Goal: Find specific page/section: Find specific page/section

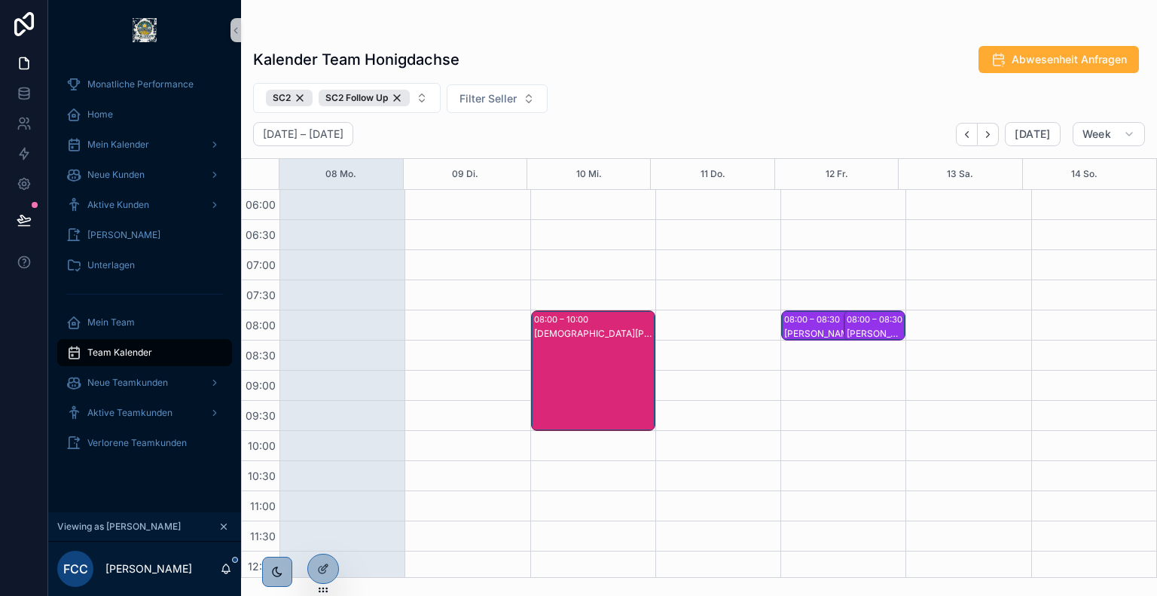
scroll to position [564, 0]
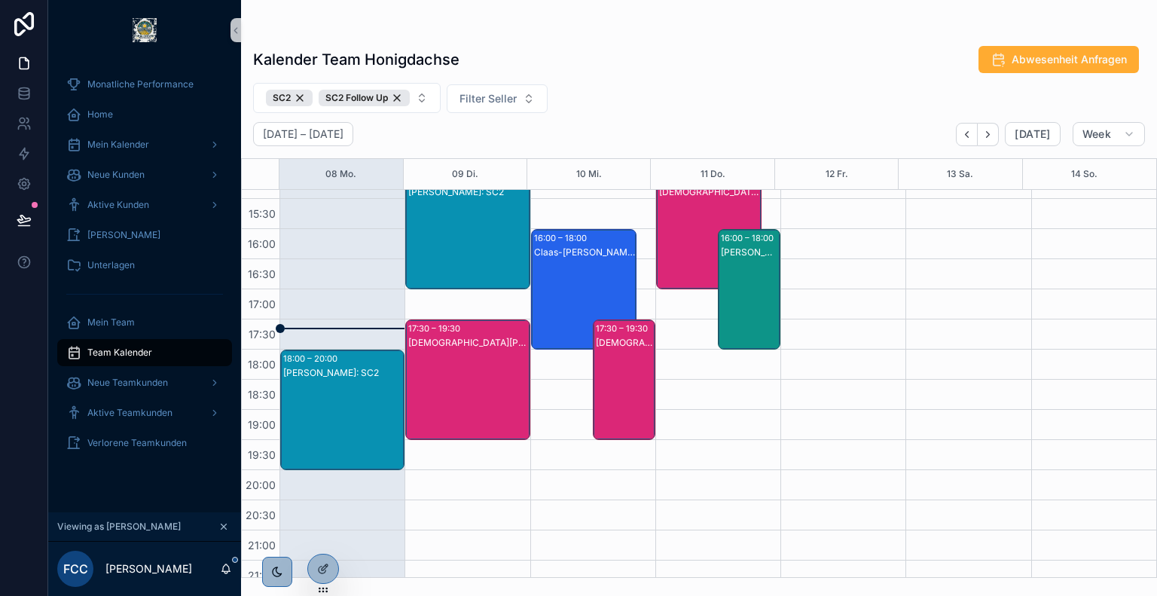
click at [371, 384] on div "[PERSON_NAME]: SC2" at bounding box center [343, 425] width 120 height 118
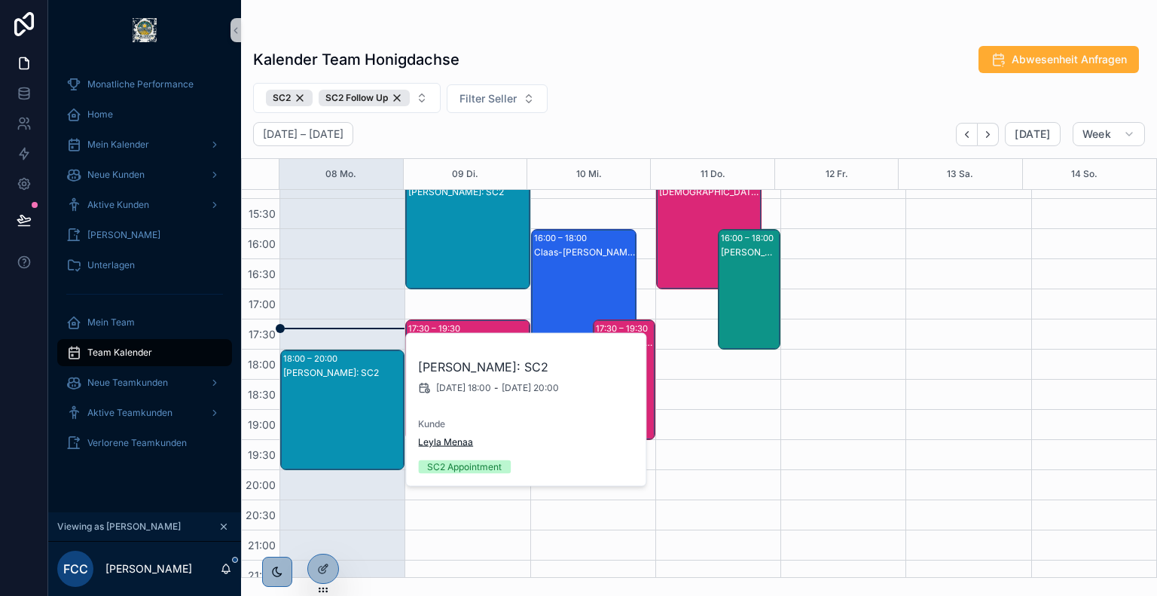
click at [457, 440] on span "Leyla Menaa" at bounding box center [445, 442] width 55 height 12
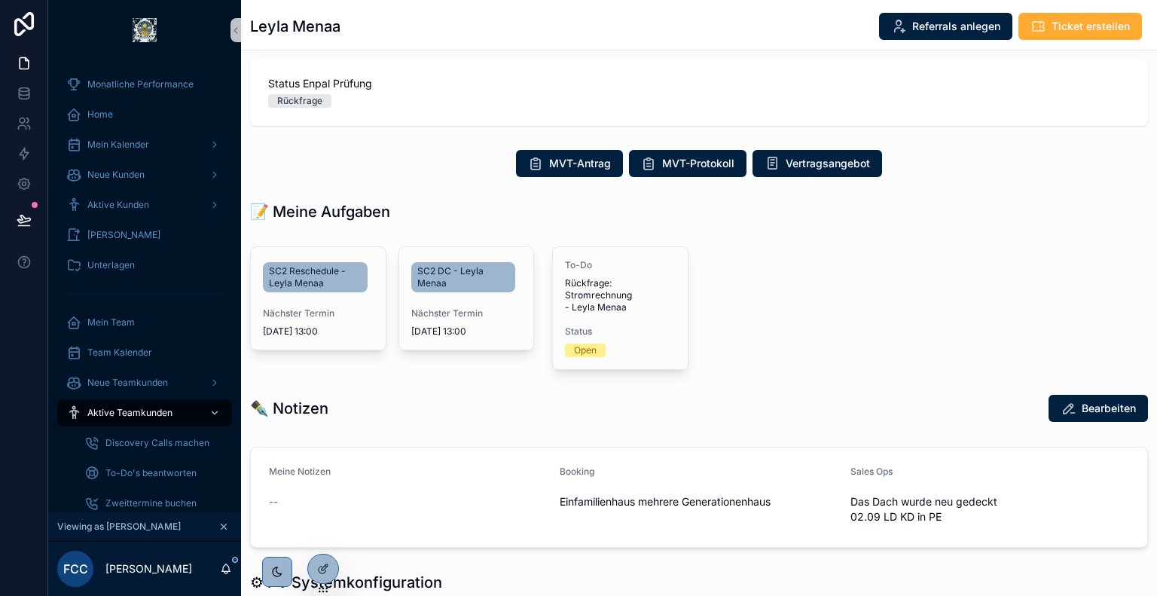
scroll to position [354, 0]
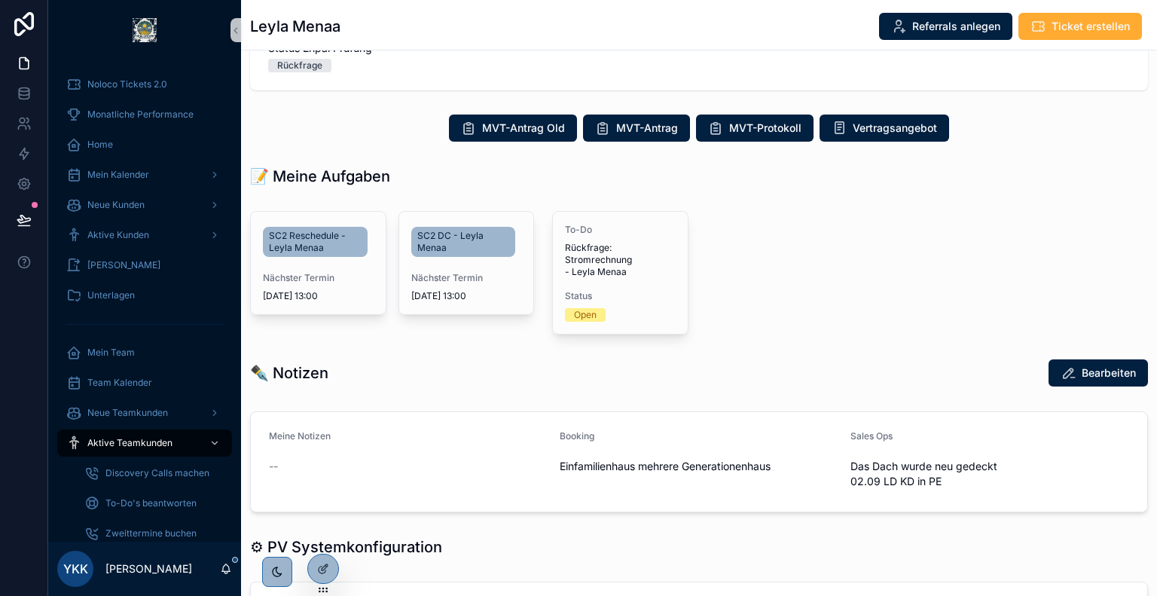
scroll to position [444, 0]
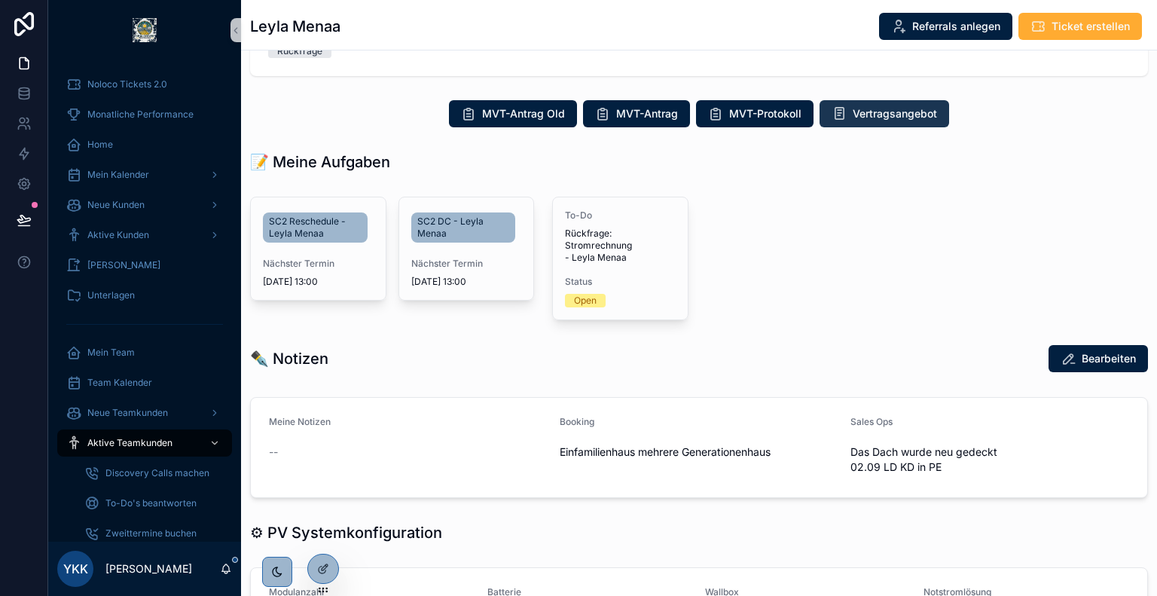
click at [875, 117] on span "Vertragsangebot" at bounding box center [895, 113] width 84 height 15
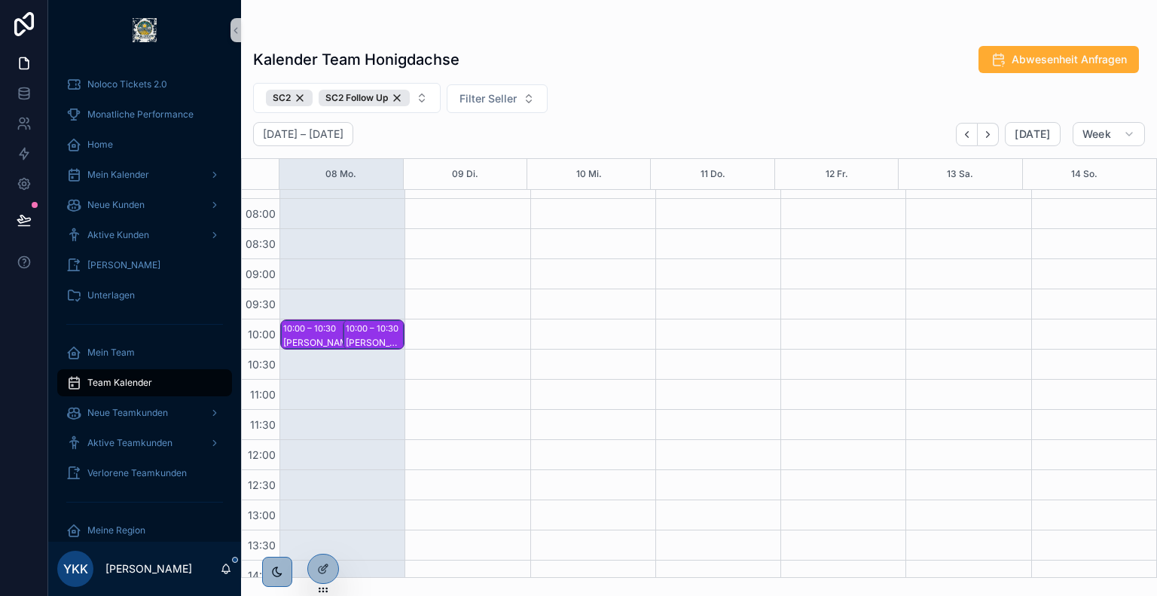
scroll to position [112, 0]
click at [322, 541] on icon at bounding box center [323, 536] width 12 height 12
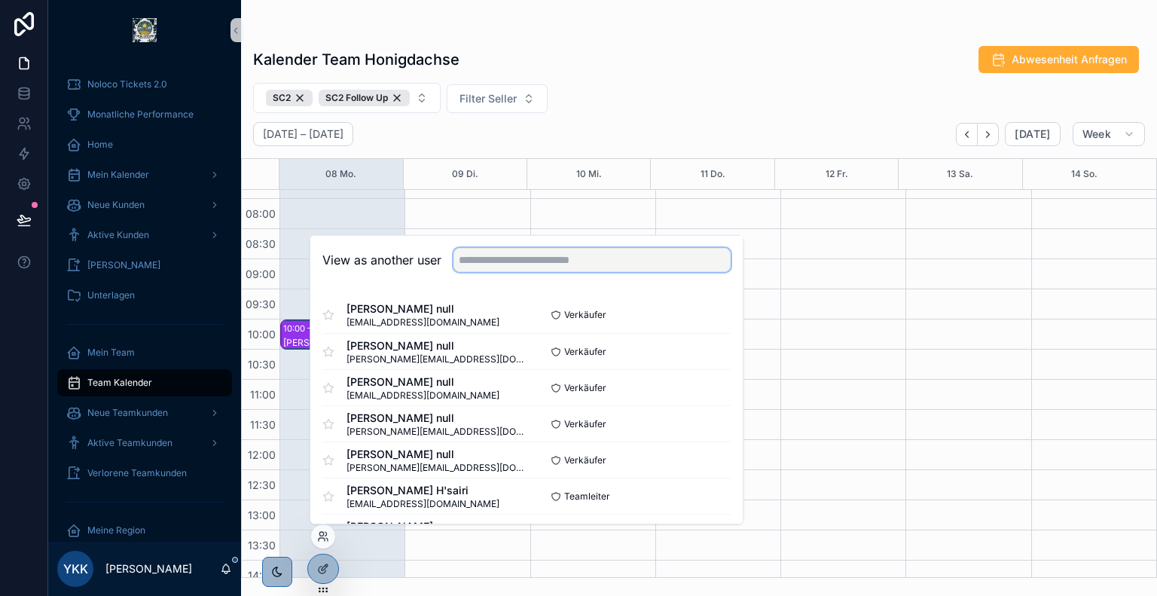
click at [536, 270] on input "text" at bounding box center [592, 260] width 277 height 24
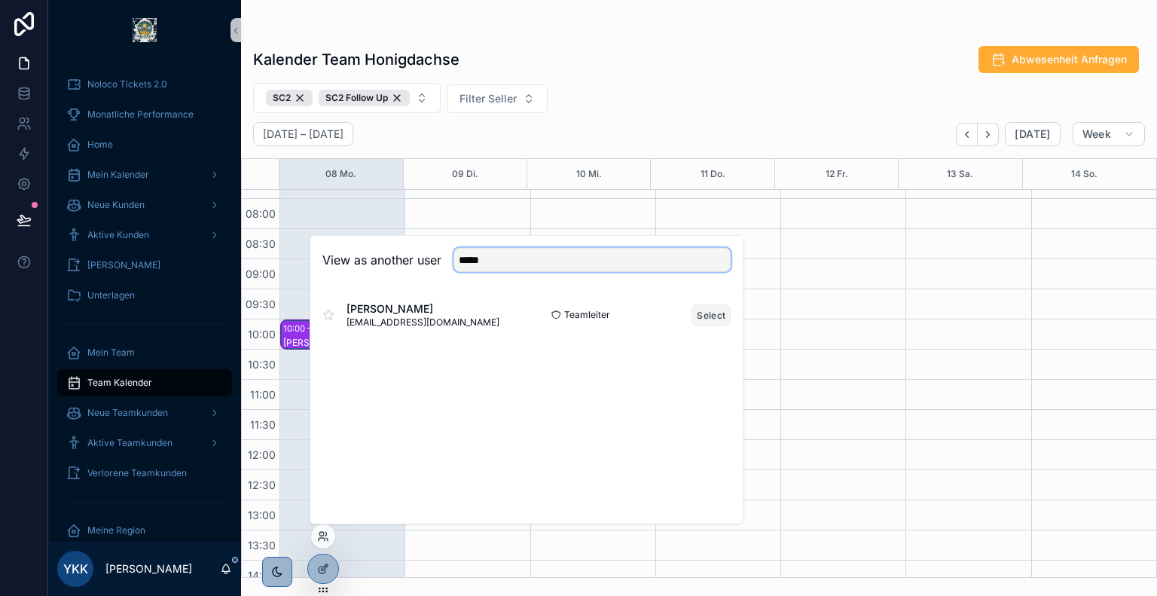
type input "*****"
click at [708, 319] on button "Select" at bounding box center [711, 315] width 39 height 22
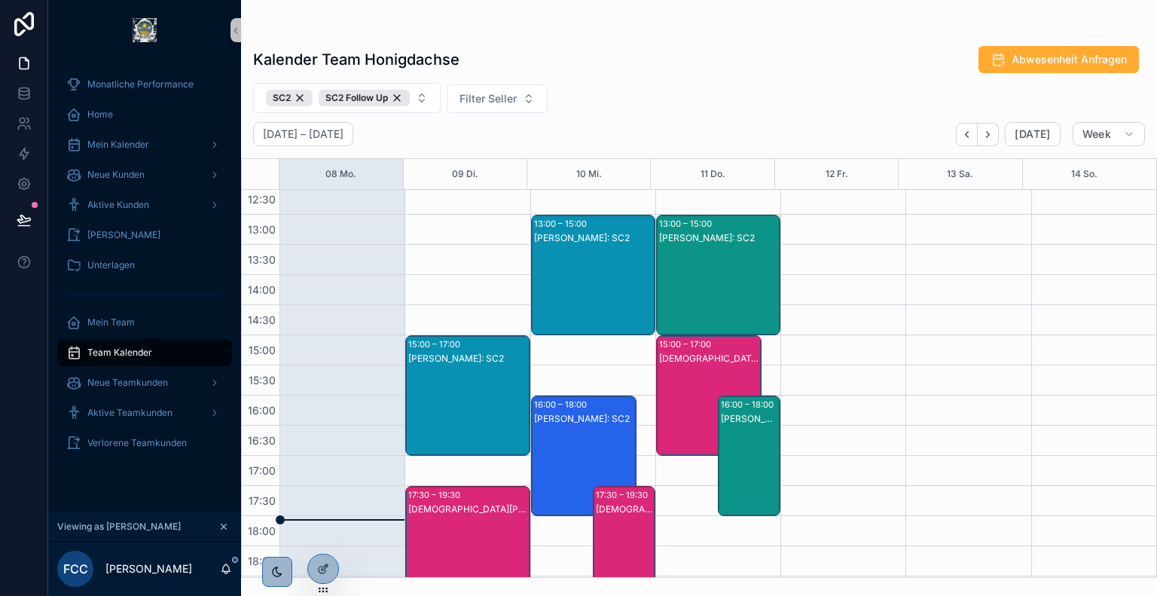
scroll to position [404, 0]
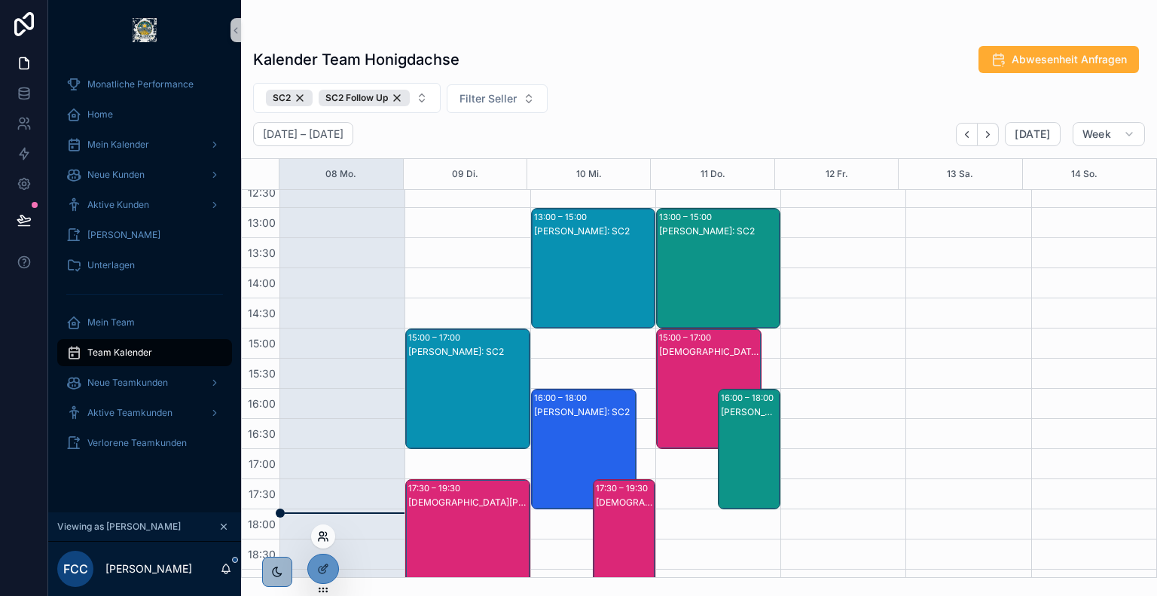
click at [324, 539] on icon at bounding box center [322, 539] width 6 height 3
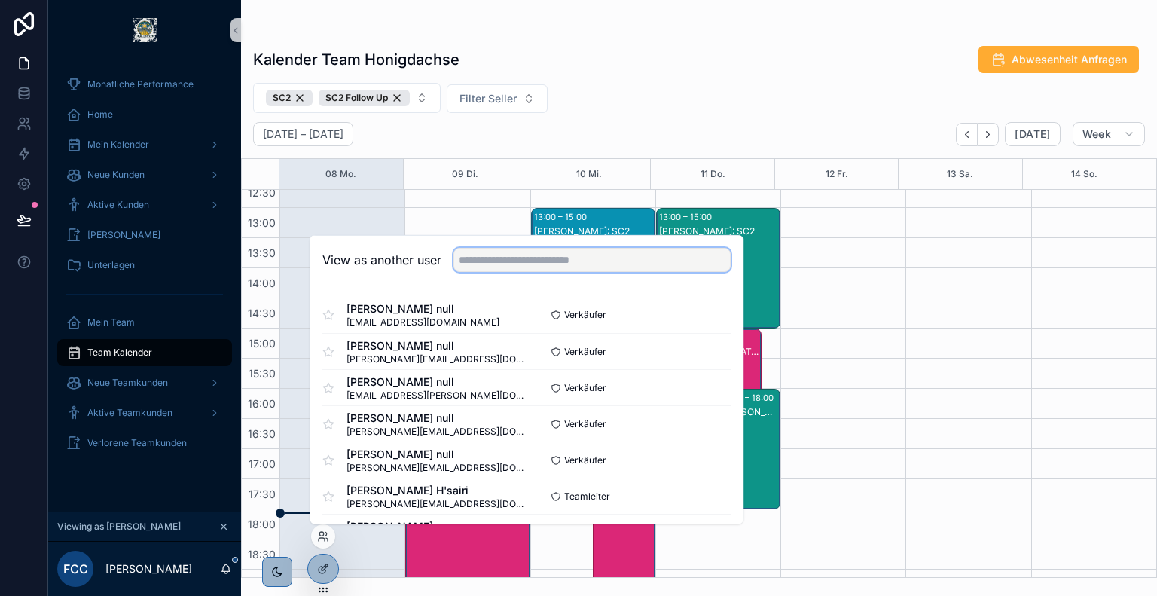
click at [511, 257] on input "text" at bounding box center [592, 260] width 277 height 24
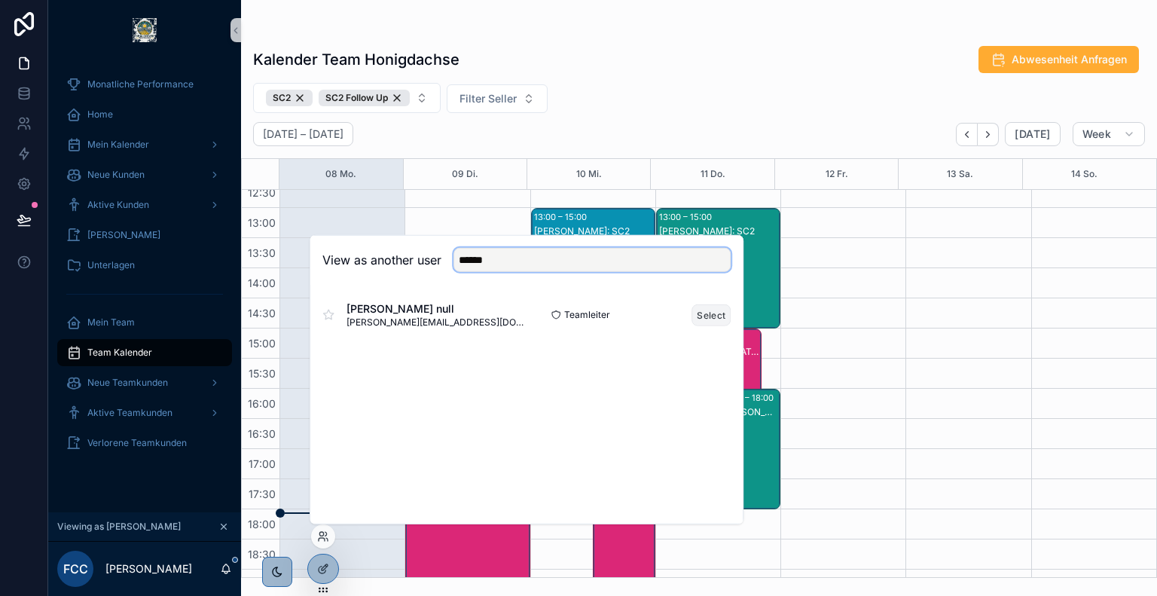
type input "******"
click at [709, 316] on button "Select" at bounding box center [711, 315] width 39 height 22
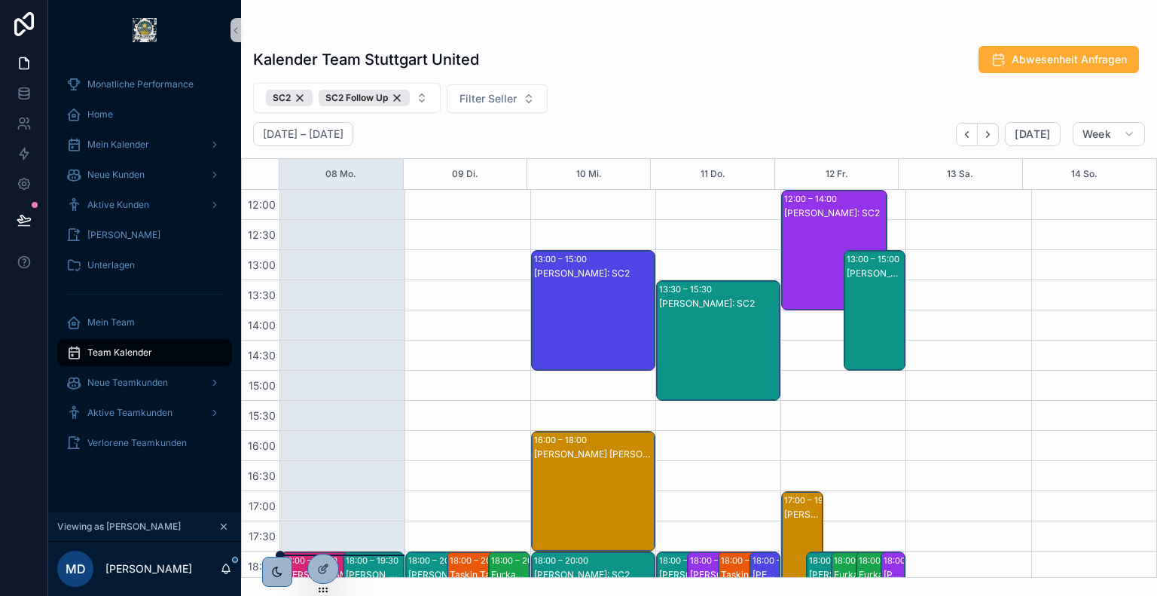
scroll to position [576, 0]
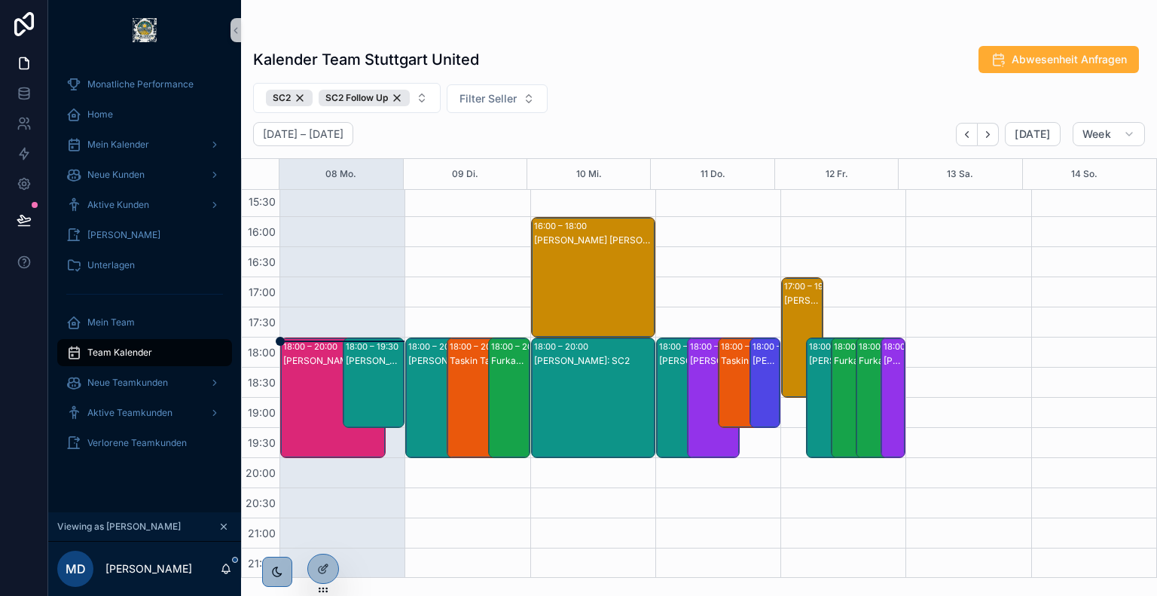
click at [361, 386] on div "Dawid Rack: SC2 Follow Up" at bounding box center [375, 397] width 58 height 87
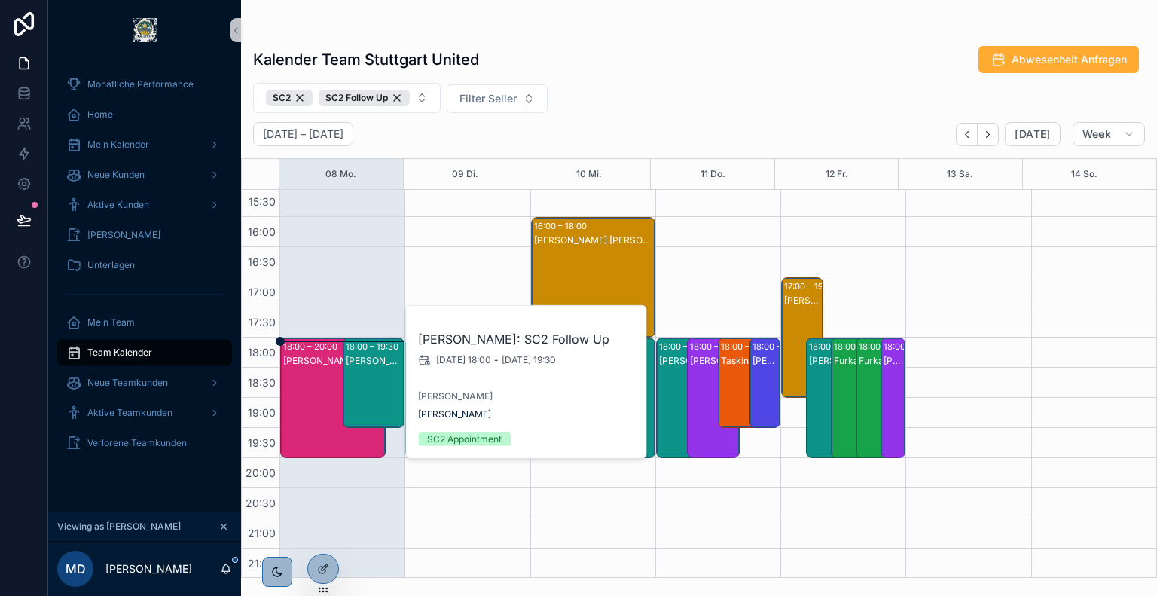
click at [317, 379] on div "David Karlin: SC2" at bounding box center [333, 413] width 101 height 118
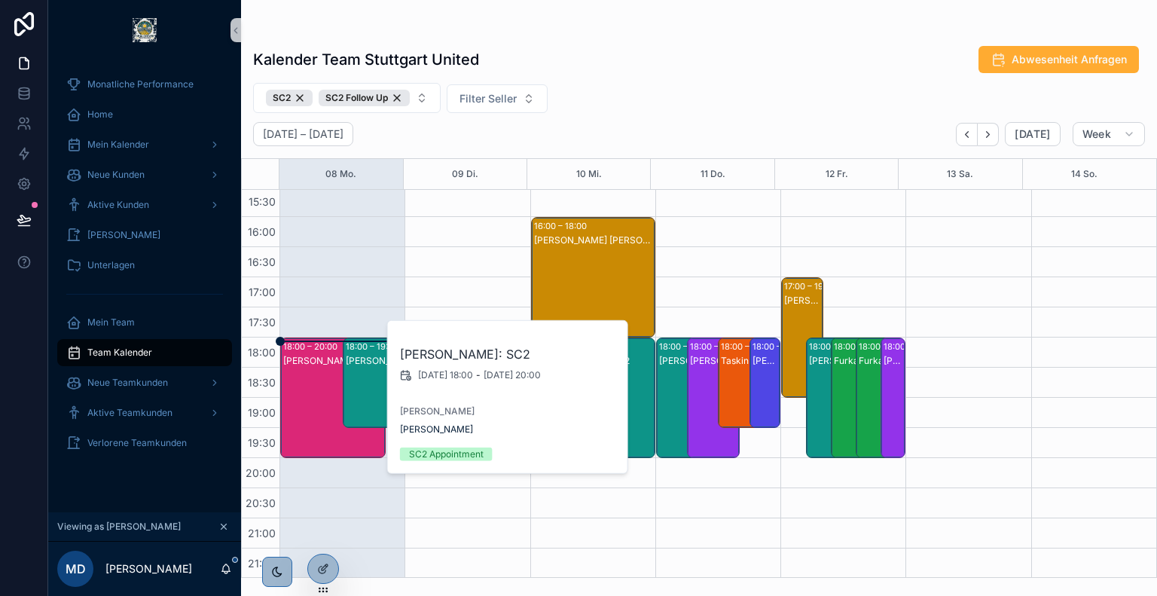
click at [353, 357] on div "Dawid Rack: SC2 Follow Up" at bounding box center [375, 361] width 58 height 12
